Goal: Transaction & Acquisition: Purchase product/service

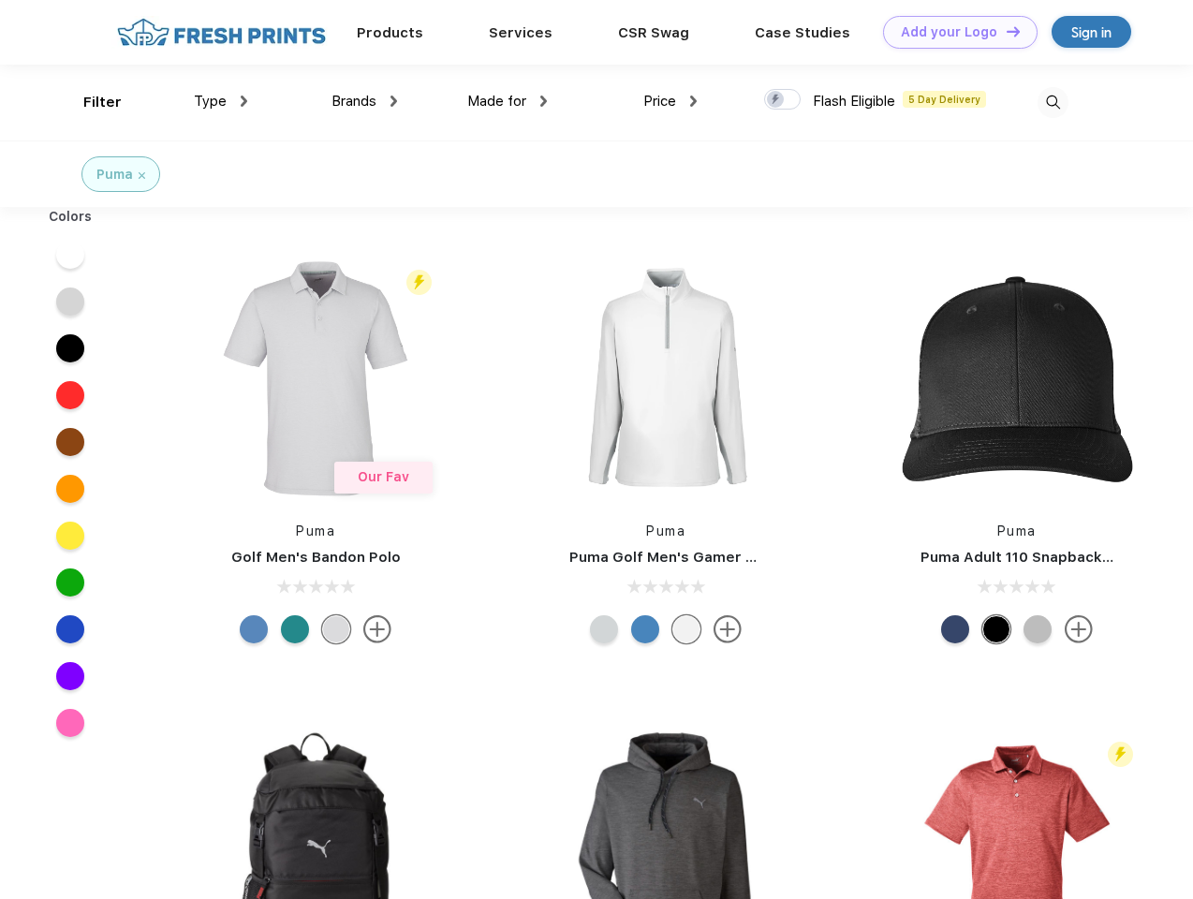
click at [954, 32] on link "Add your Logo Design Tool" at bounding box center [960, 32] width 155 height 33
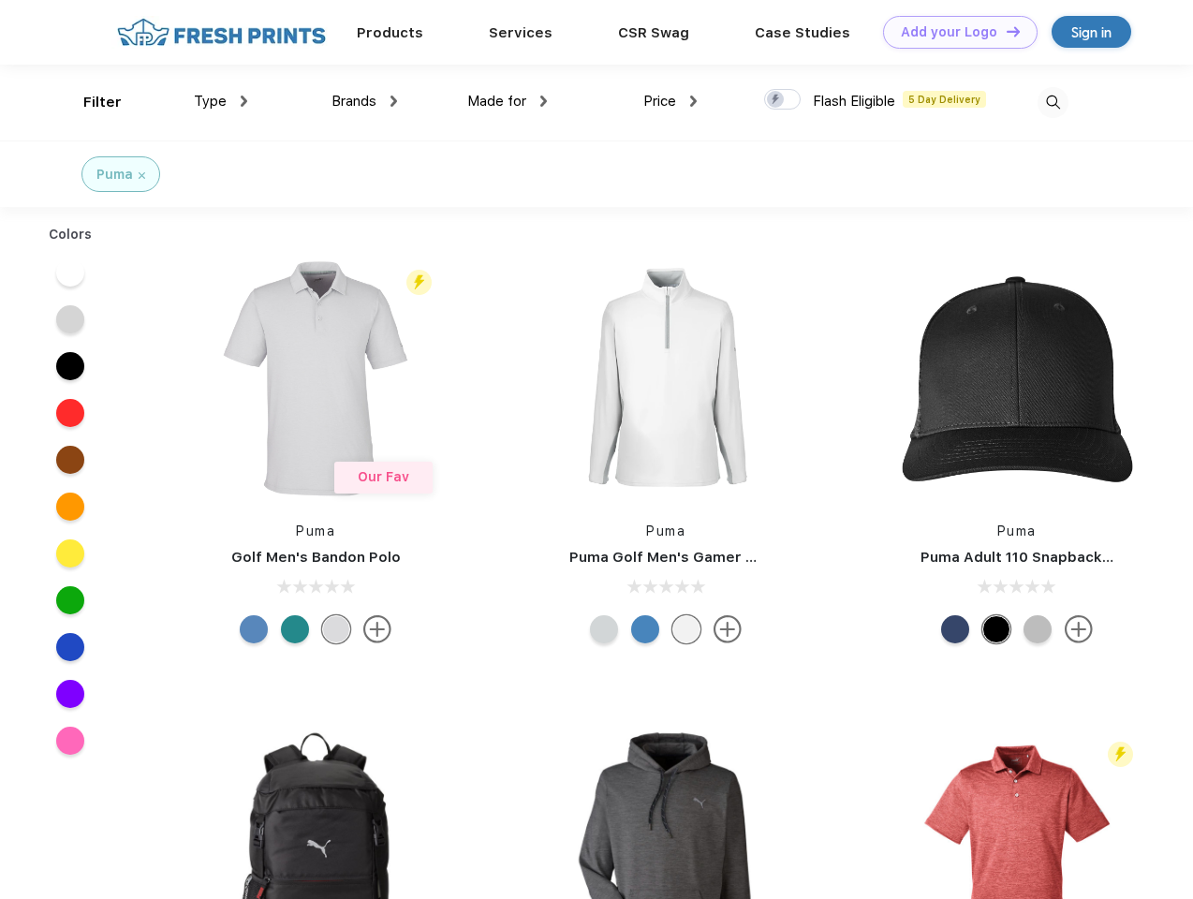
click at [0, 0] on div "Design Tool" at bounding box center [0, 0] width 0 height 0
click at [1005, 31] on link "Add your Logo Design Tool" at bounding box center [960, 32] width 155 height 33
click at [90, 102] on div "Filter" at bounding box center [102, 103] width 38 height 22
click at [221, 101] on span "Type" at bounding box center [210, 101] width 33 height 17
click at [364, 101] on span "Brands" at bounding box center [354, 101] width 45 height 17
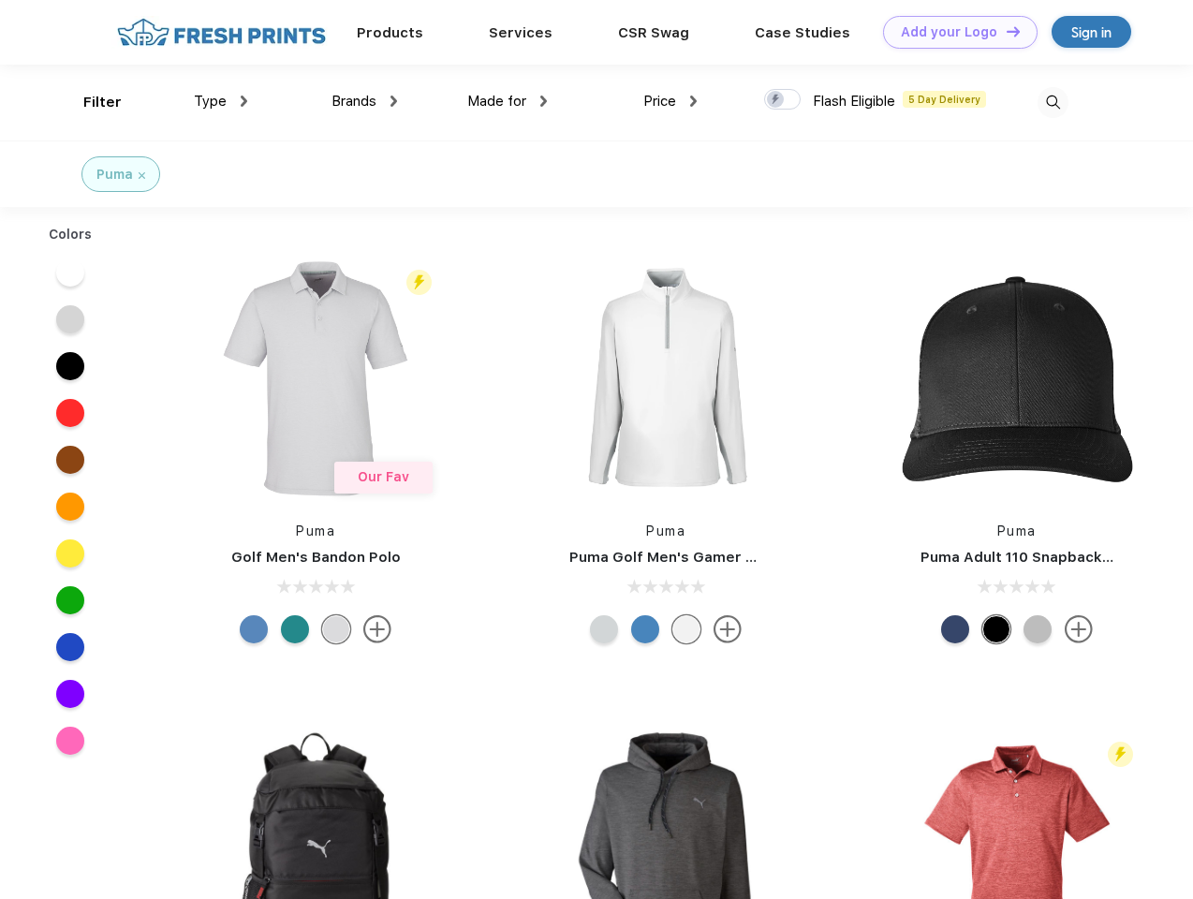
click at [508, 101] on span "Made for" at bounding box center [496, 101] width 59 height 17
click at [671, 101] on span "Price" at bounding box center [660, 101] width 33 height 17
click at [783, 100] on div at bounding box center [782, 99] width 37 height 21
click at [777, 100] on input "checkbox" at bounding box center [770, 94] width 12 height 12
click at [1053, 102] on img at bounding box center [1053, 102] width 31 height 31
